Goal: Transaction & Acquisition: Book appointment/travel/reservation

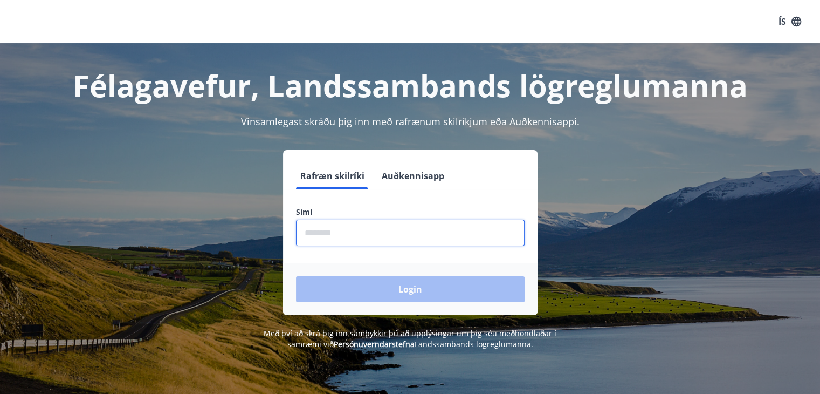
click at [304, 236] on input "phone" at bounding box center [410, 233] width 229 height 26
type input "********"
click at [296, 276] on button "Login" at bounding box center [410, 289] width 229 height 26
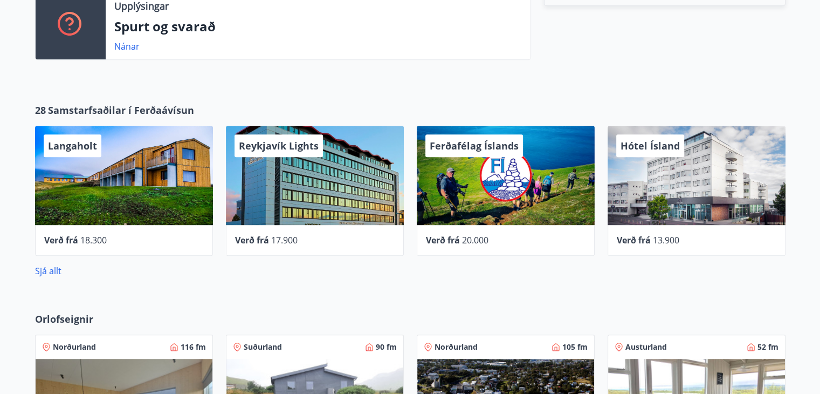
scroll to position [470, 0]
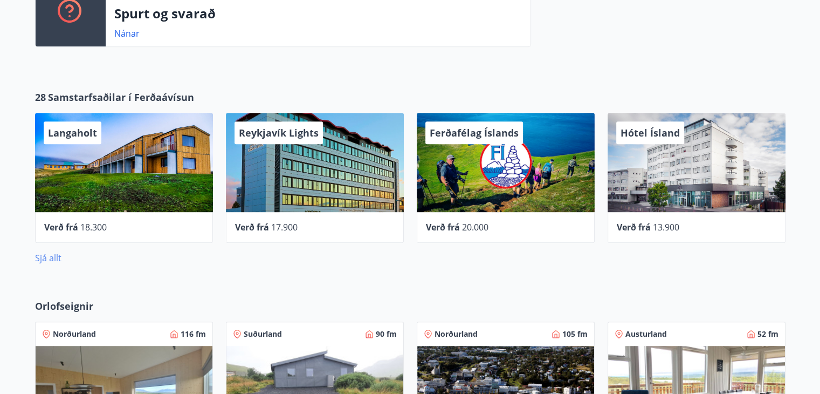
click at [51, 257] on link "Sjá allt" at bounding box center [48, 258] width 26 height 12
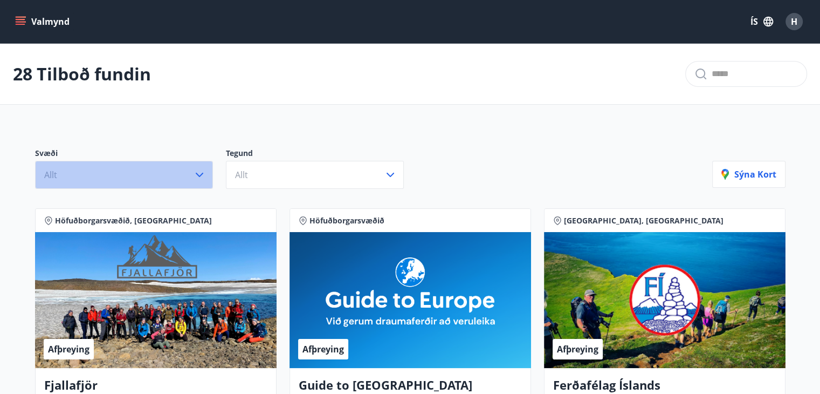
click at [188, 170] on button "Allt" at bounding box center [124, 175] width 178 height 28
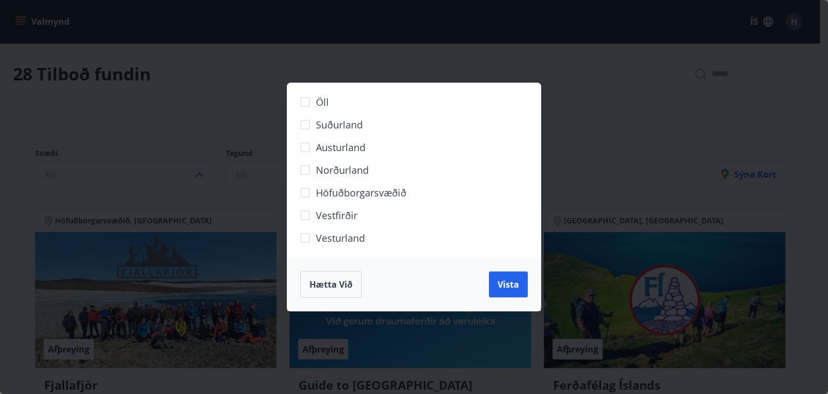
click at [276, 227] on div "Öll Suðurland [GEOGRAPHIC_DATA] Norðurland Höfuðborgarsvæðið [GEOGRAPHIC_DATA] …" at bounding box center [414, 197] width 828 height 394
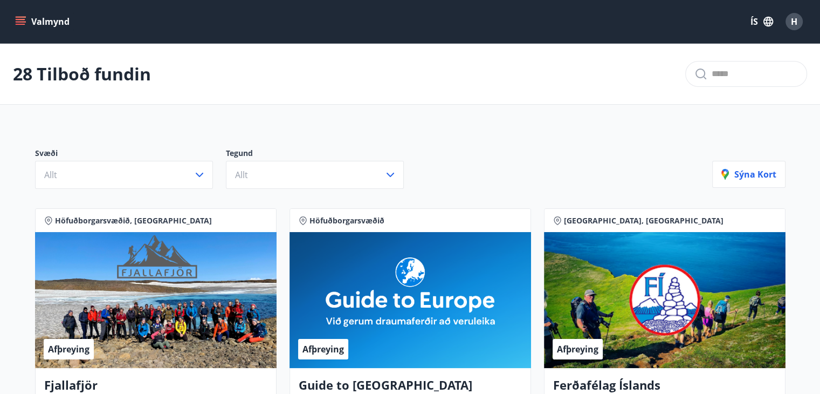
click at [144, 190] on div "Svæði Allt Tegund Allt [PERSON_NAME]" at bounding box center [410, 164] width 777 height 76
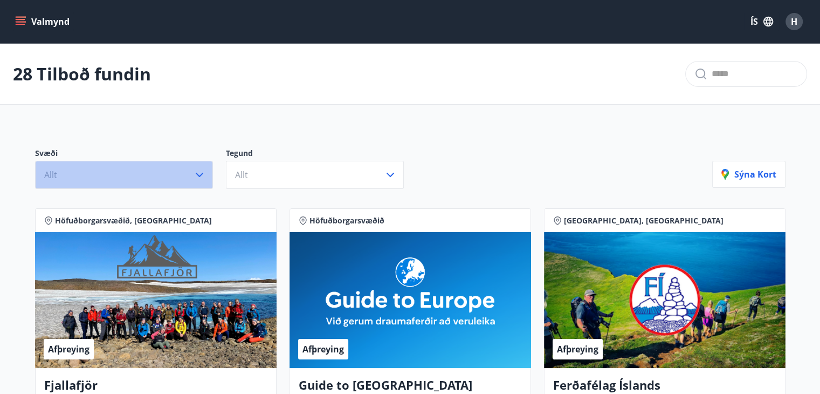
click at [205, 173] on icon "button" at bounding box center [199, 174] width 13 height 13
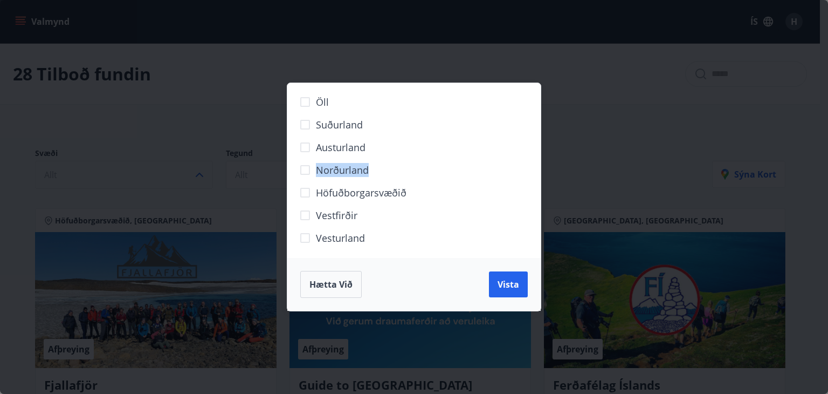
click at [205, 173] on div "Öll Suðurland [GEOGRAPHIC_DATA] Norðurland Höfuðborgarsvæðið [GEOGRAPHIC_DATA] …" at bounding box center [414, 197] width 828 height 394
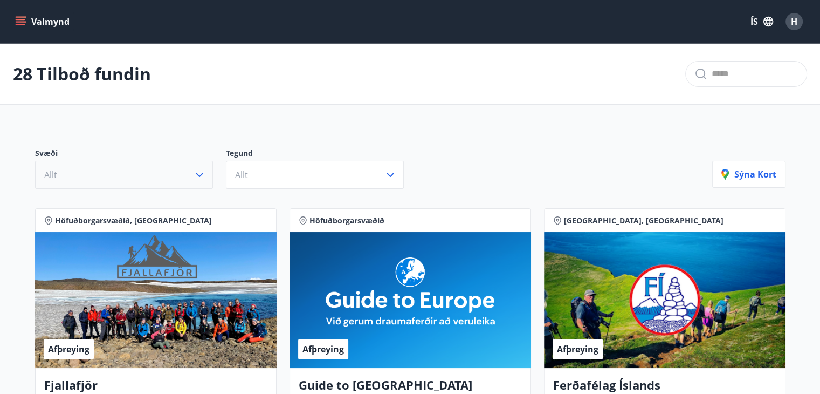
click at [196, 177] on icon "button" at bounding box center [199, 174] width 13 height 13
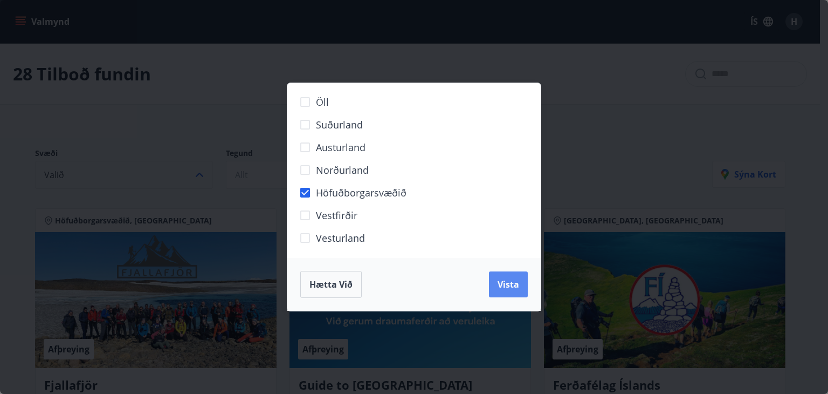
click at [524, 293] on button "Vista" at bounding box center [508, 284] width 39 height 26
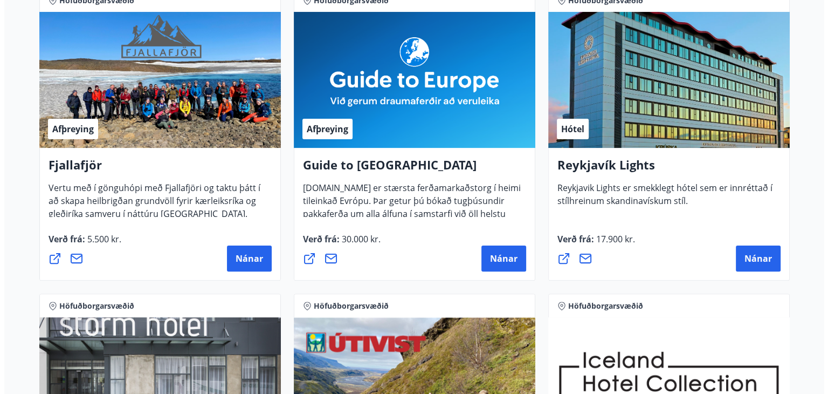
scroll to position [250, 0]
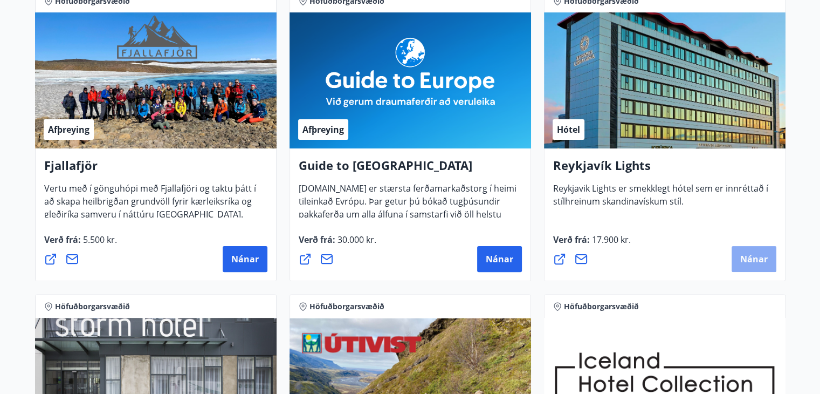
click at [752, 262] on span "Nánar" at bounding box center [755, 259] width 28 height 12
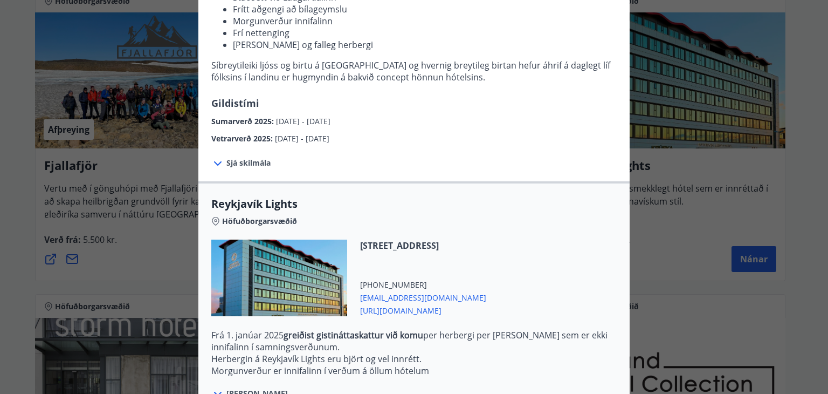
scroll to position [286, 0]
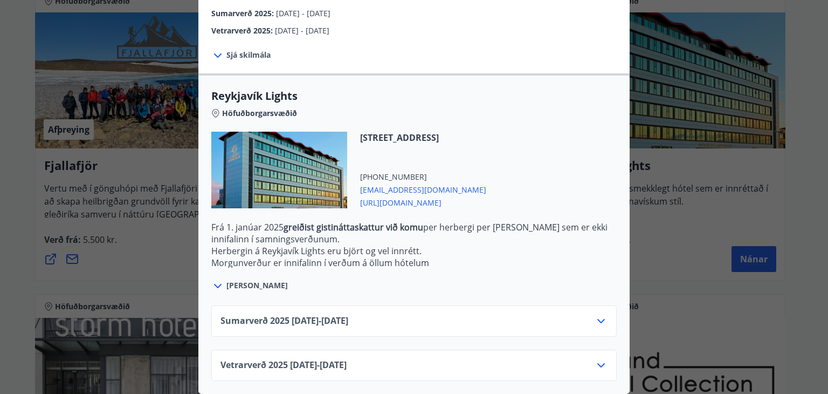
click at [380, 350] on div "Vetrarverð [PHONE_NUMBER][DATE] - [DATE]" at bounding box center [414, 365] width 406 height 31
click at [599, 359] on icon at bounding box center [601, 365] width 13 height 13
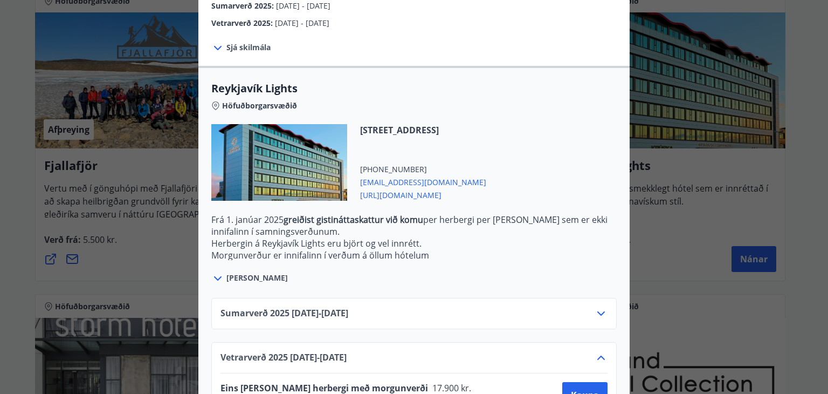
scroll to position [373, 0]
